Goal: Answer question/provide support

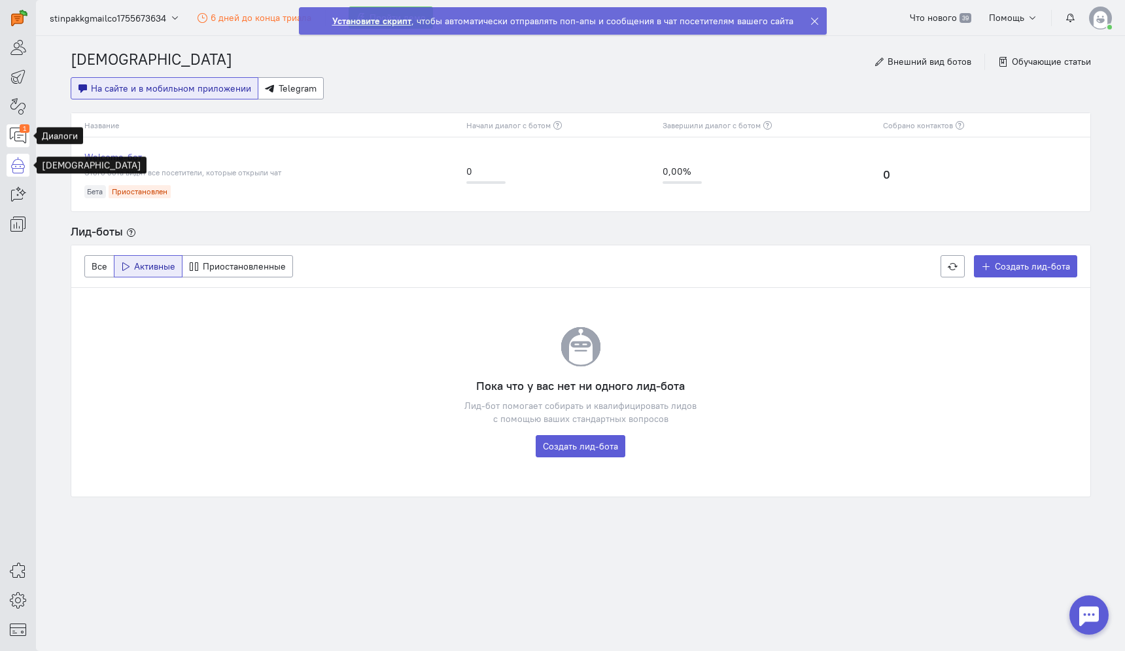
click at [15, 142] on icon at bounding box center [18, 136] width 16 height 16
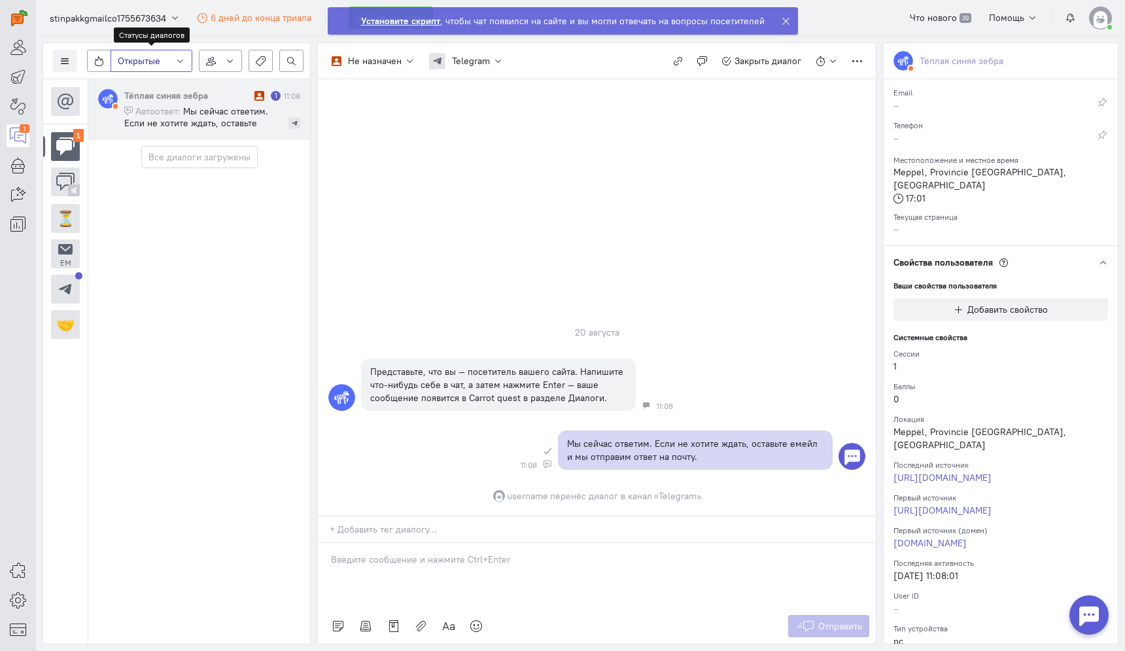
click at [154, 57] on span "Открытые" at bounding box center [139, 60] width 43 height 13
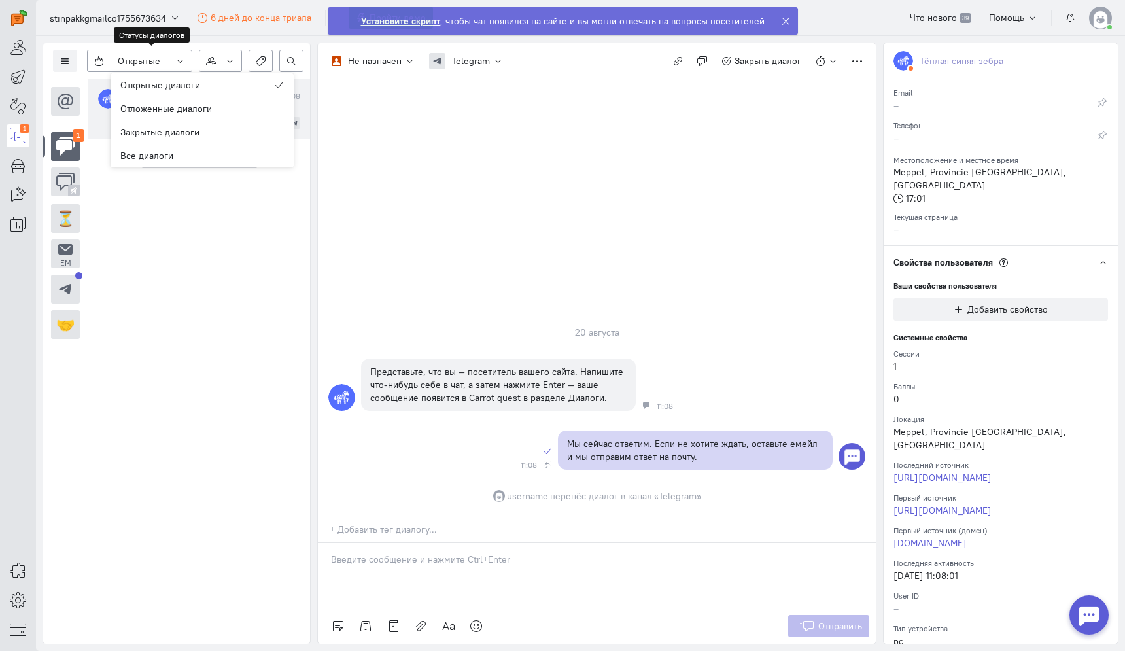
click at [61, 381] on cq-conversations-channel-list "1 ⏳ Em" at bounding box center [65, 361] width 44 height 565
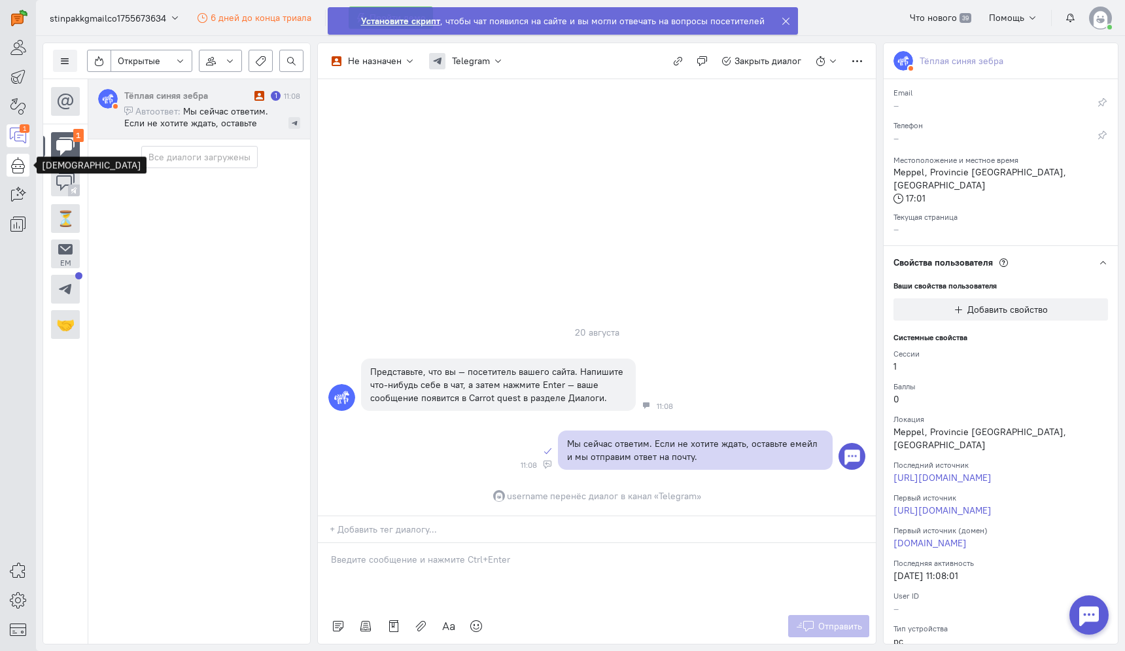
click at [10, 162] on icon at bounding box center [18, 165] width 16 height 16
